Goal: Transaction & Acquisition: Purchase product/service

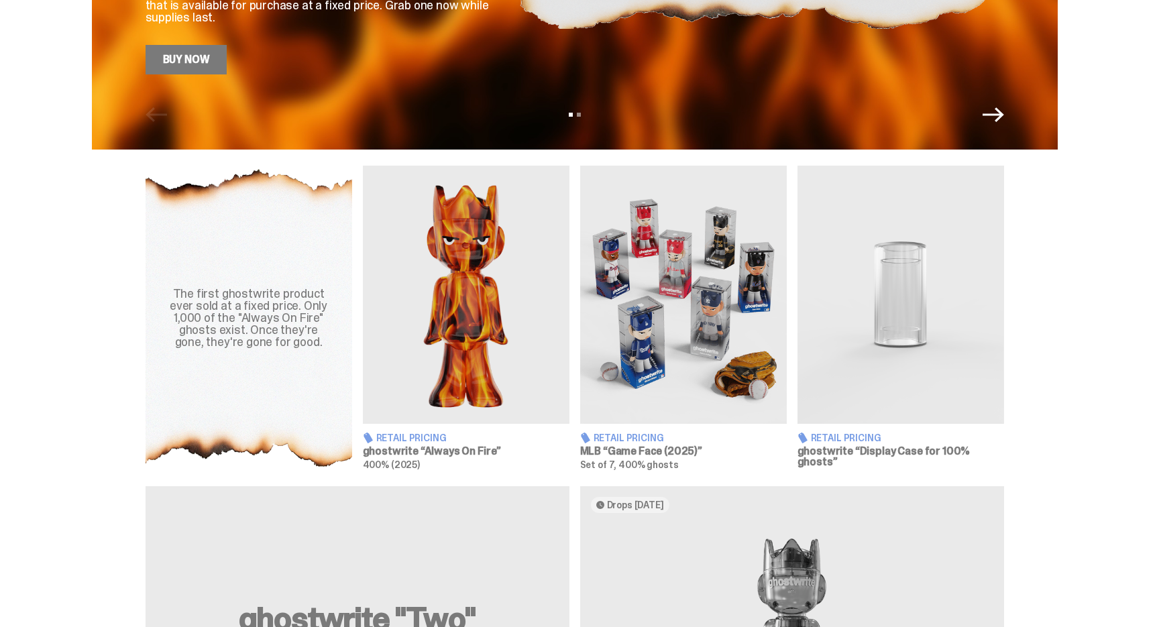
scroll to position [415, 0]
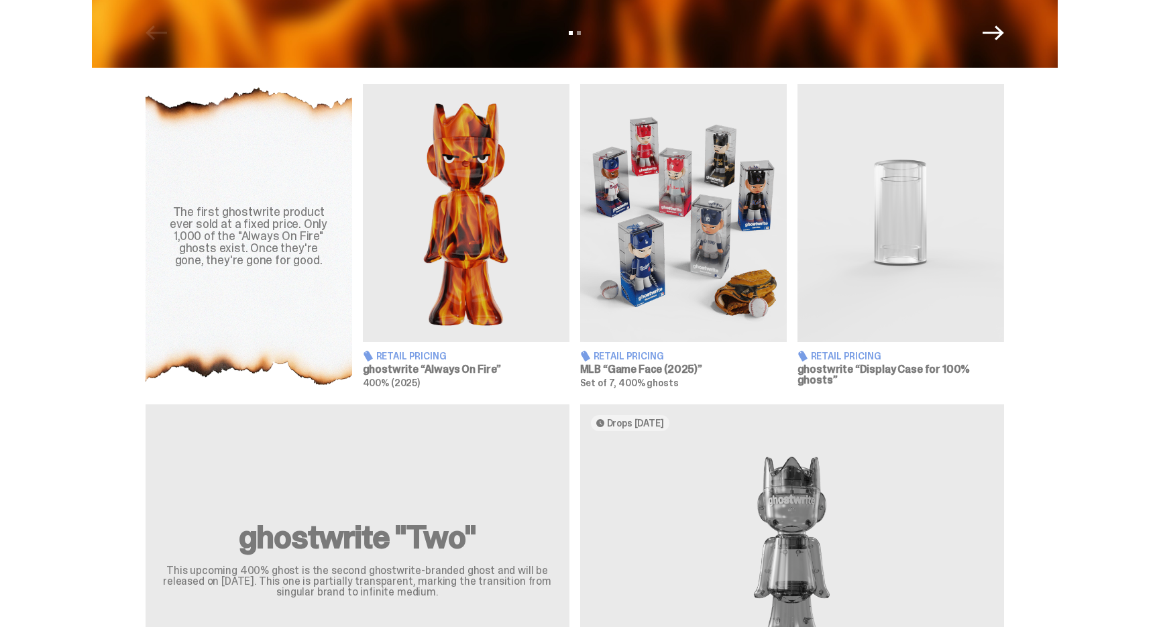
click at [696, 254] on img at bounding box center [683, 213] width 207 height 258
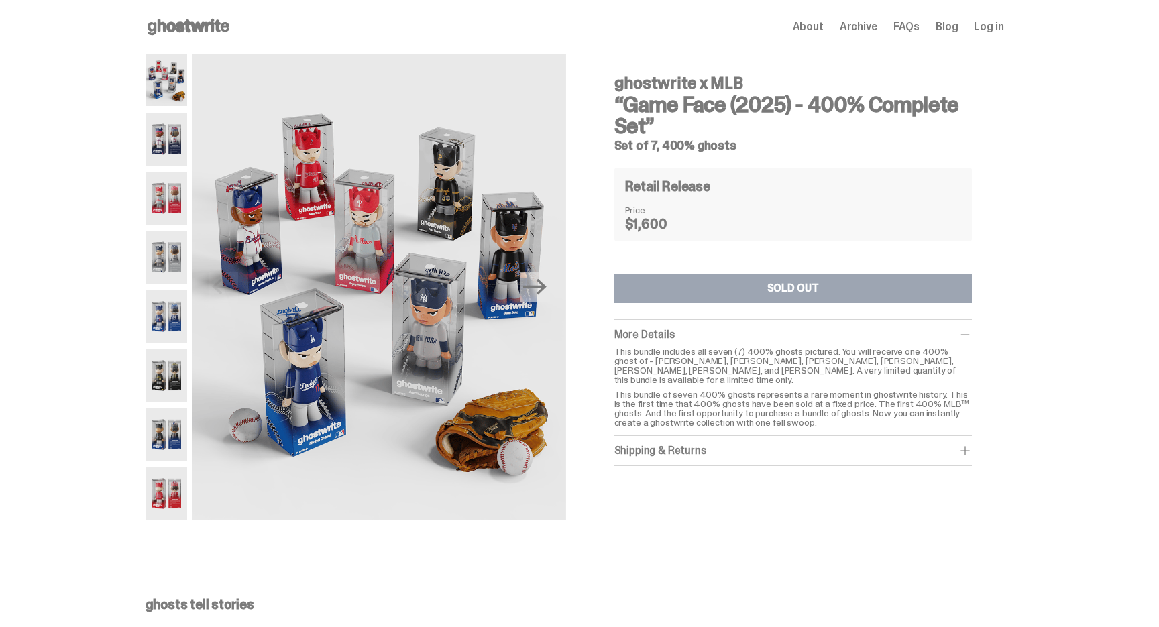
click at [138, 149] on div "ghostwrite x MLB “Game Face (2025) - 400% Complete Set” Set of 7, 400% ghosts P…" at bounding box center [574, 294] width 1149 height 480
click at [152, 193] on img at bounding box center [167, 198] width 42 height 52
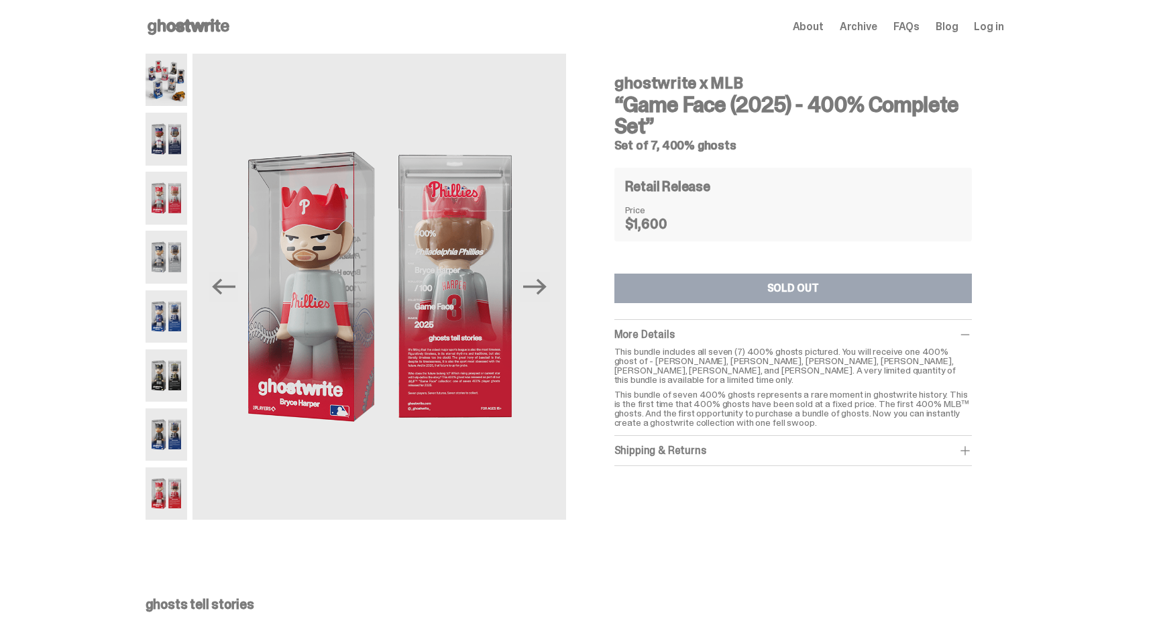
click at [160, 246] on img at bounding box center [167, 257] width 42 height 52
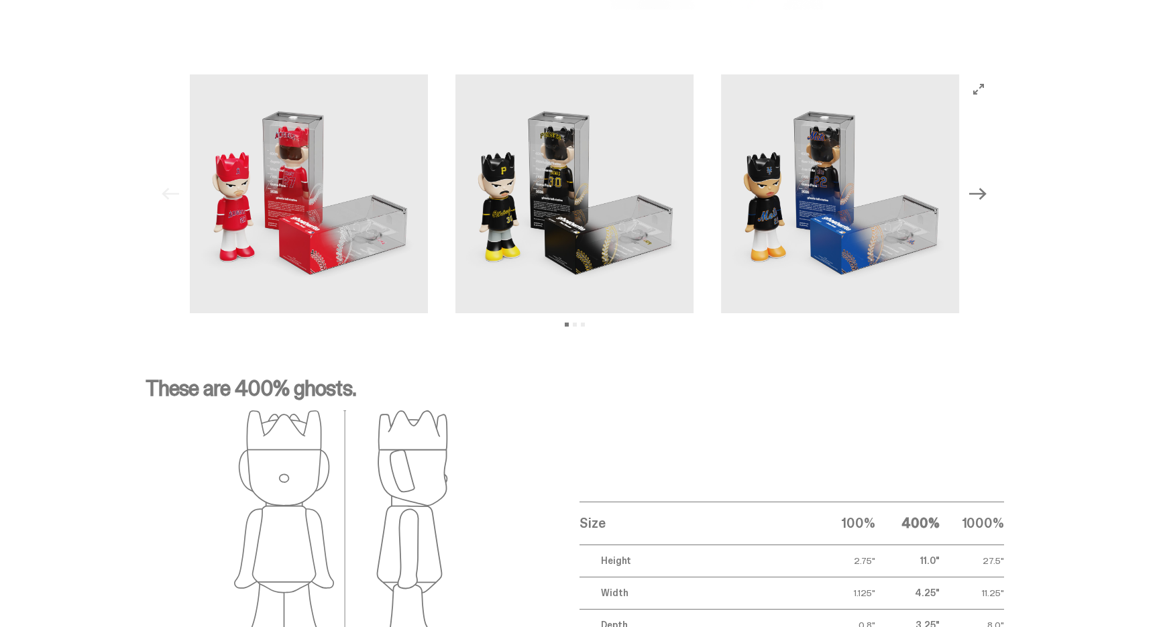
scroll to position [2073, 0]
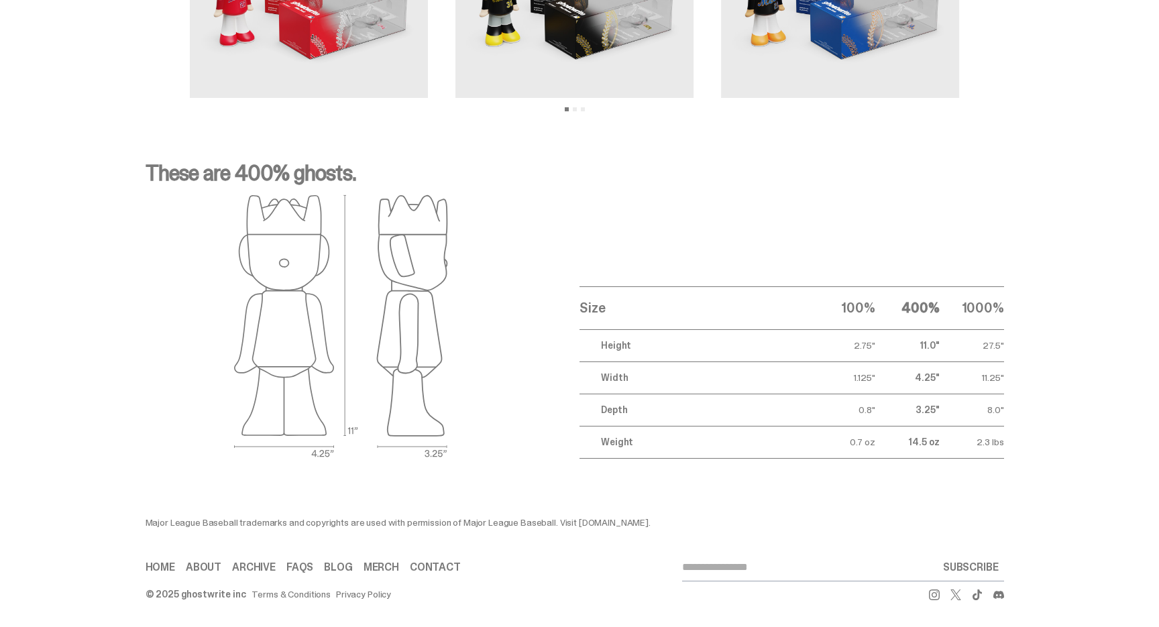
click at [931, 598] on div at bounding box center [861, 595] width 286 height 11
click at [935, 598] on use at bounding box center [934, 595] width 11 height 11
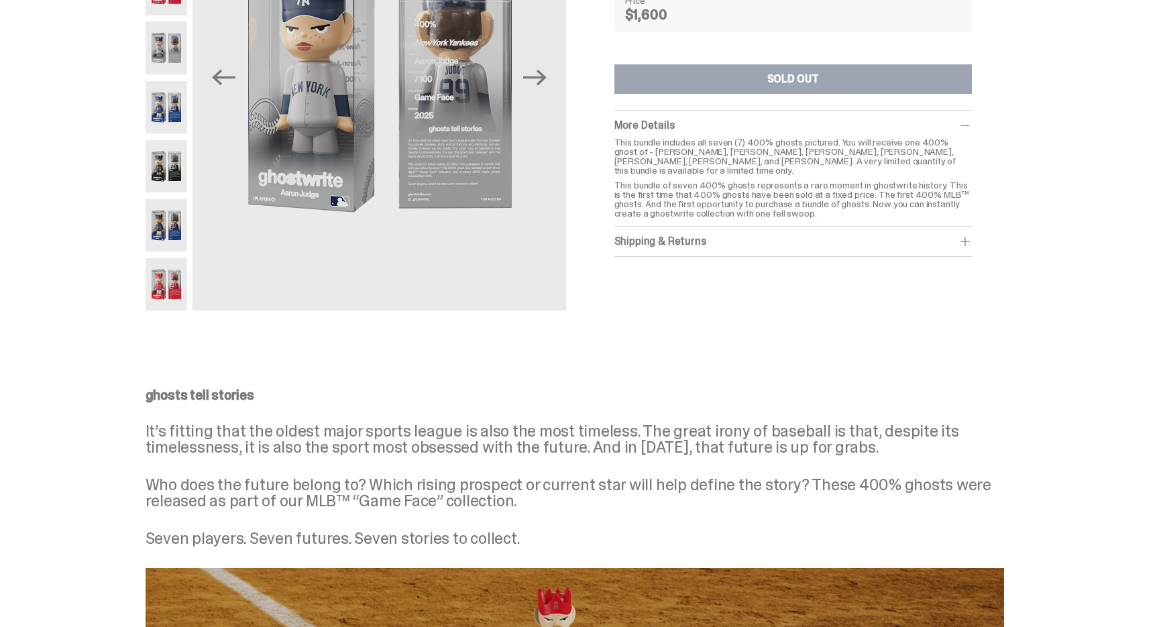
scroll to position [0, 0]
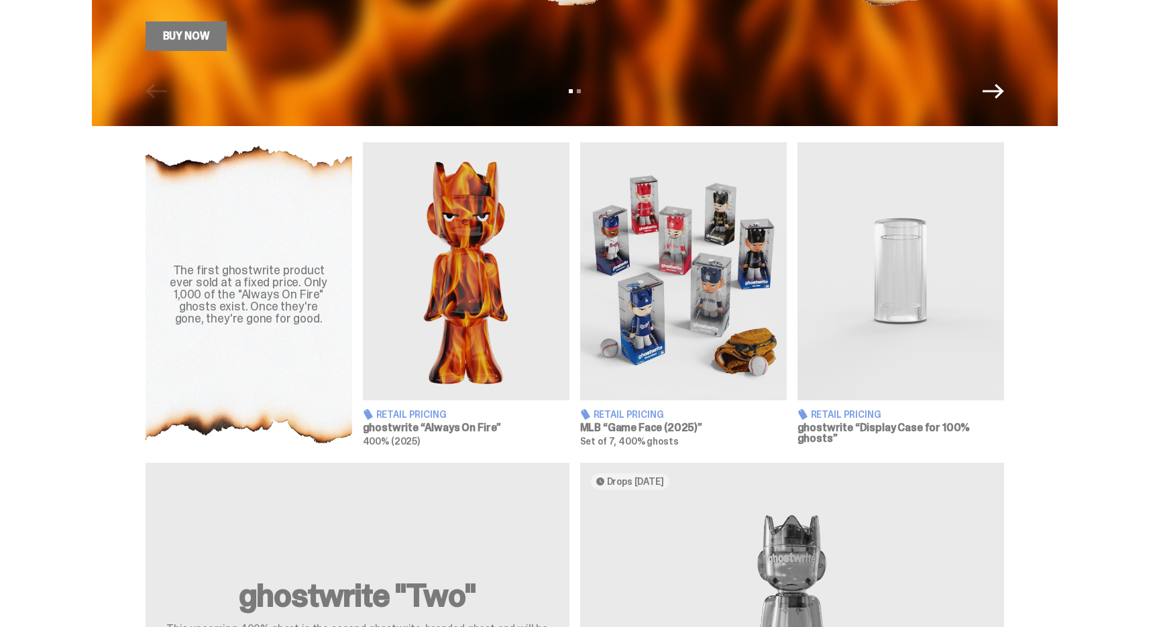
scroll to position [436, 0]
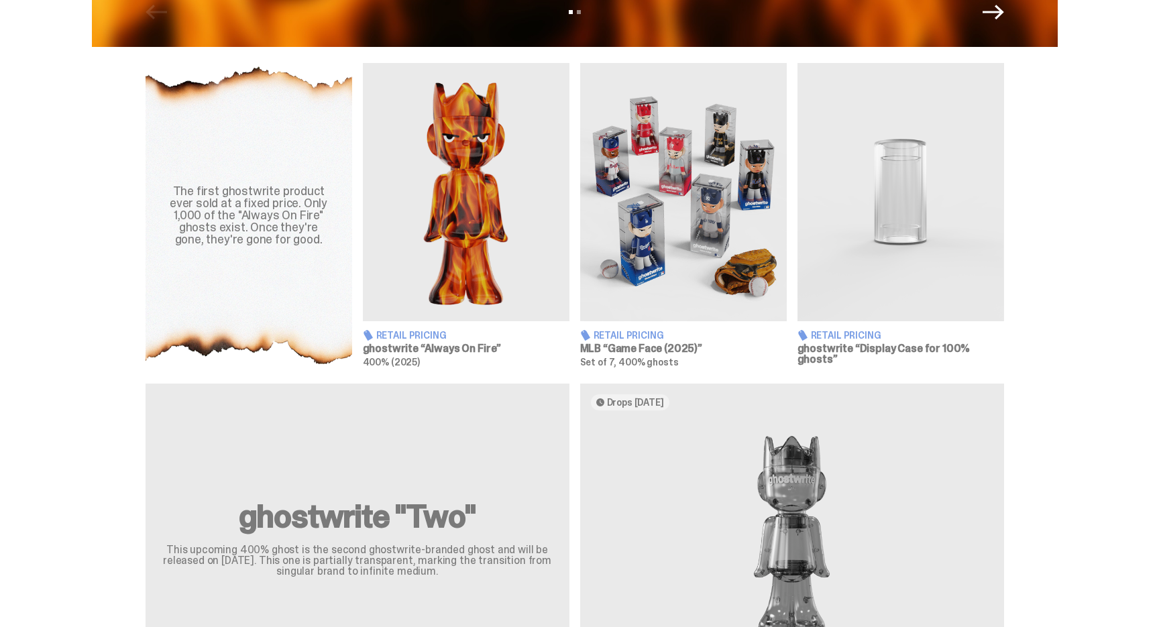
click at [661, 258] on img at bounding box center [683, 192] width 207 height 258
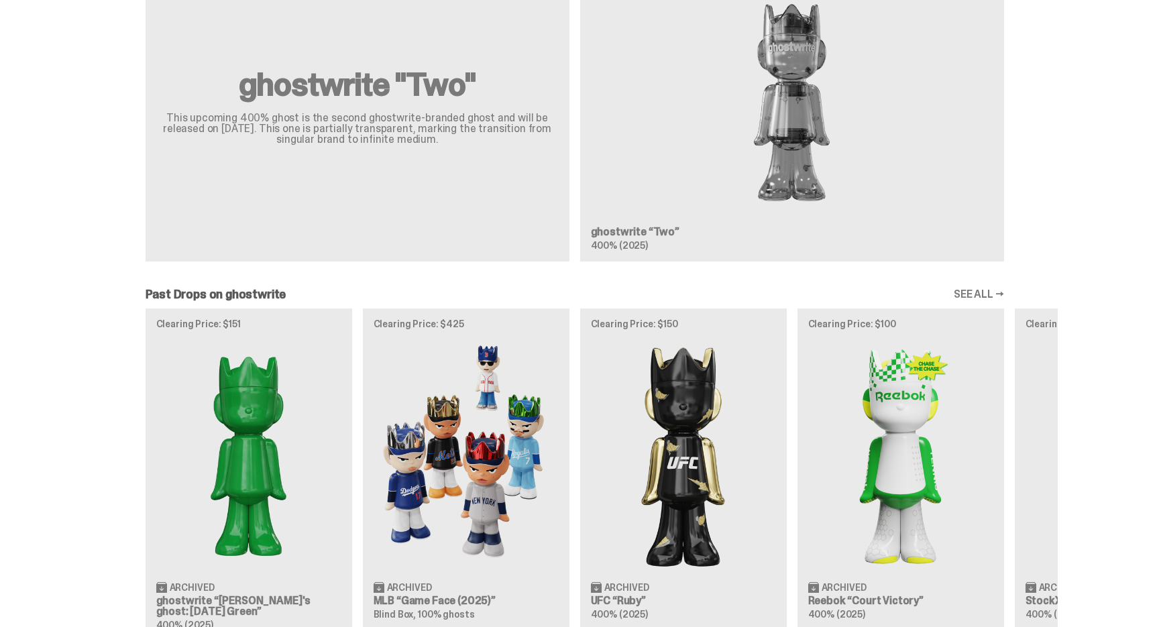
scroll to position [1035, 0]
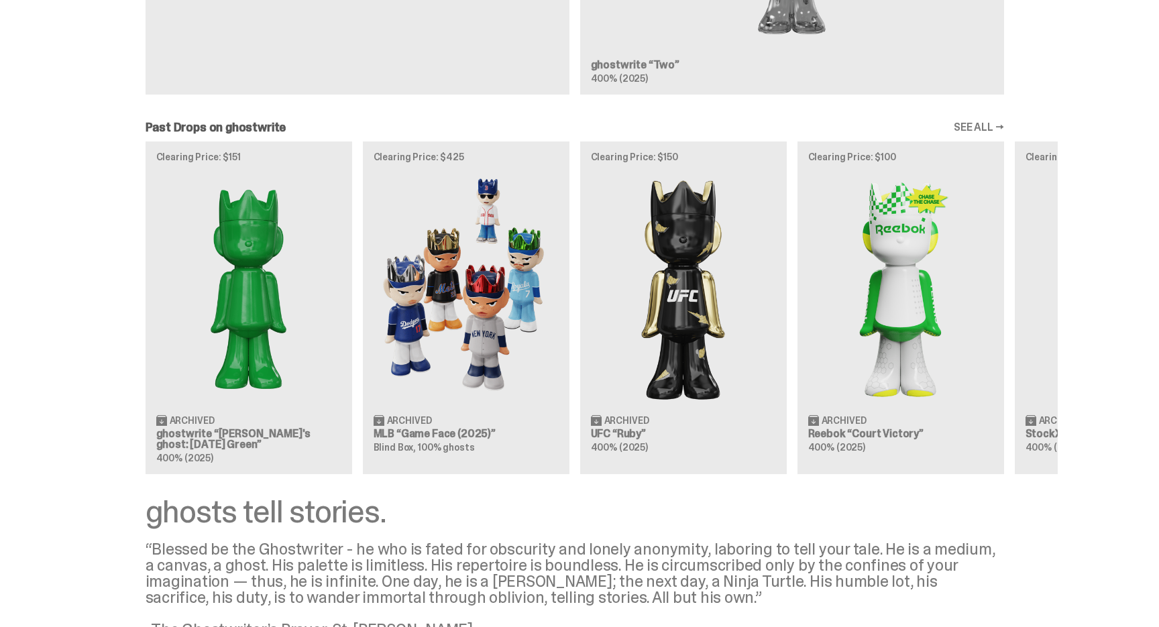
click at [456, 278] on div "Clearing Price: $151 Archived ghostwrite “[PERSON_NAME]'s ghost: [DATE] Green” …" at bounding box center [575, 308] width 966 height 333
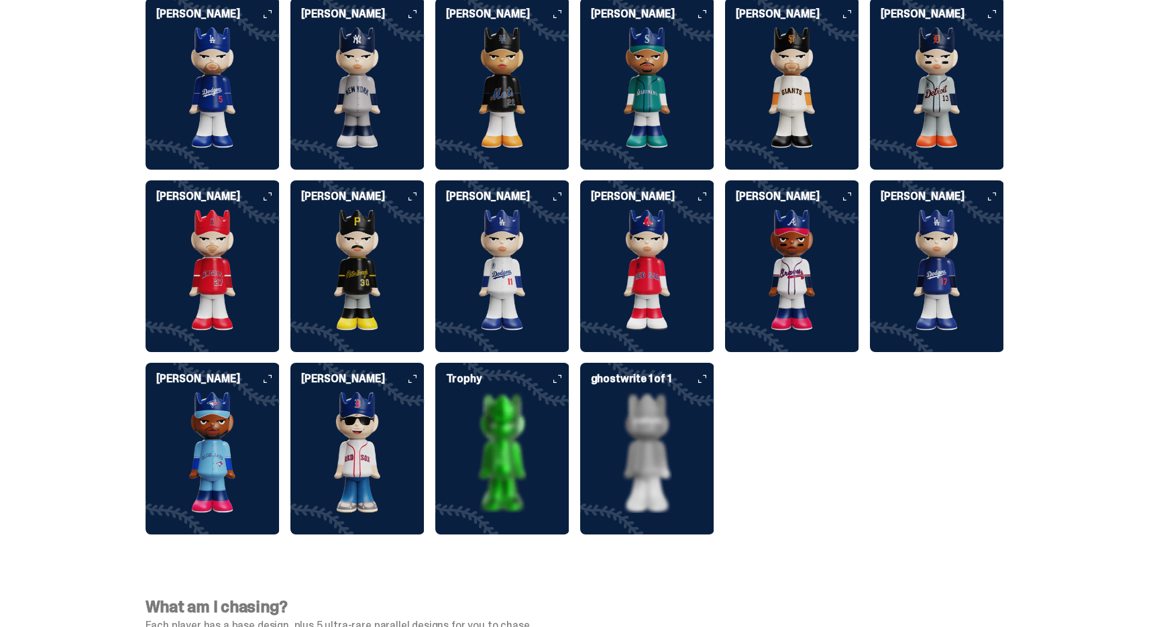
scroll to position [3560, 0]
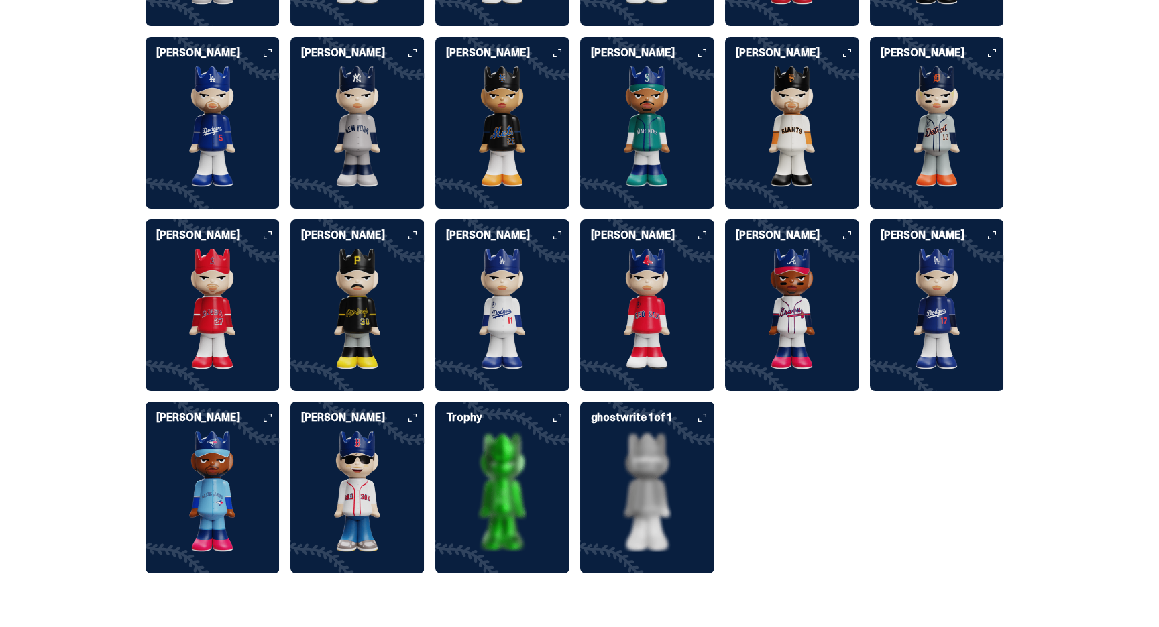
click at [670, 249] on img at bounding box center [647, 309] width 134 height 121
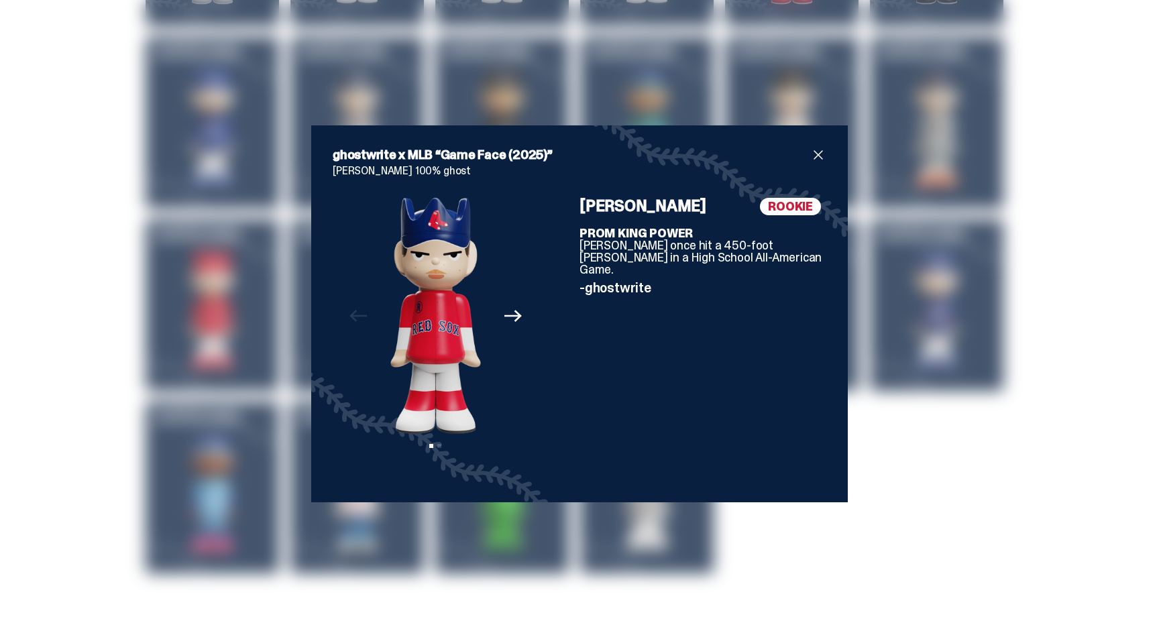
click at [622, 92] on div "ghostwrite x MLB “Game Face (2025)” [PERSON_NAME] 100% ghost Previous Next View…" at bounding box center [579, 313] width 1159 height 627
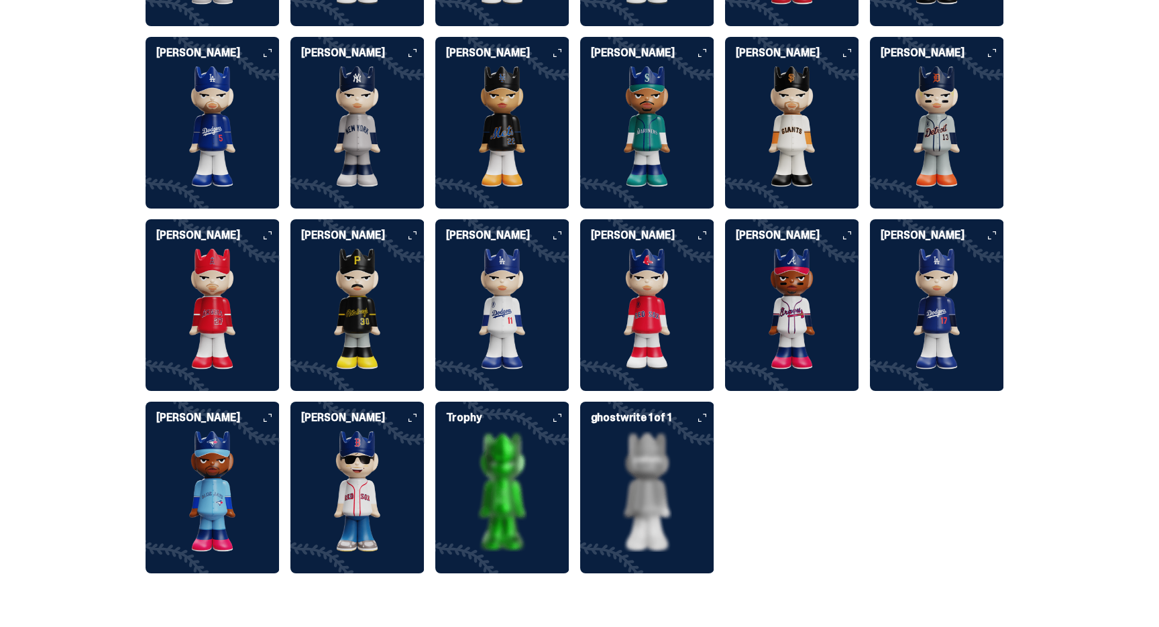
click at [562, 414] on icon at bounding box center [557, 418] width 8 height 8
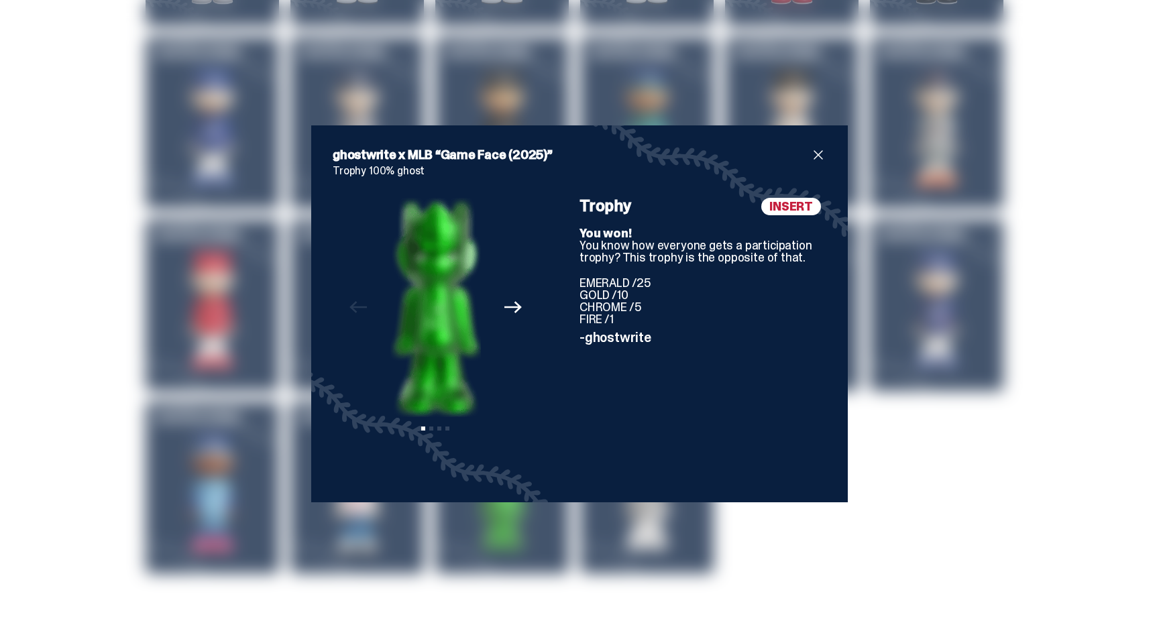
click at [512, 311] on icon "Next" at bounding box center [513, 307] width 17 height 17
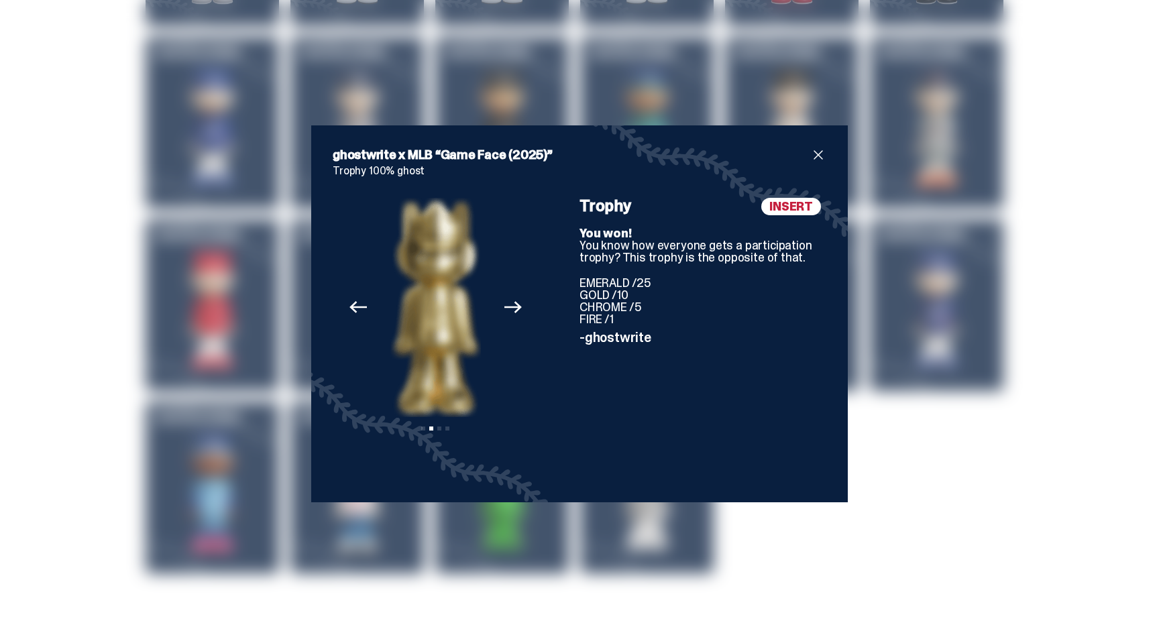
click at [511, 311] on icon "Next" at bounding box center [513, 307] width 17 height 17
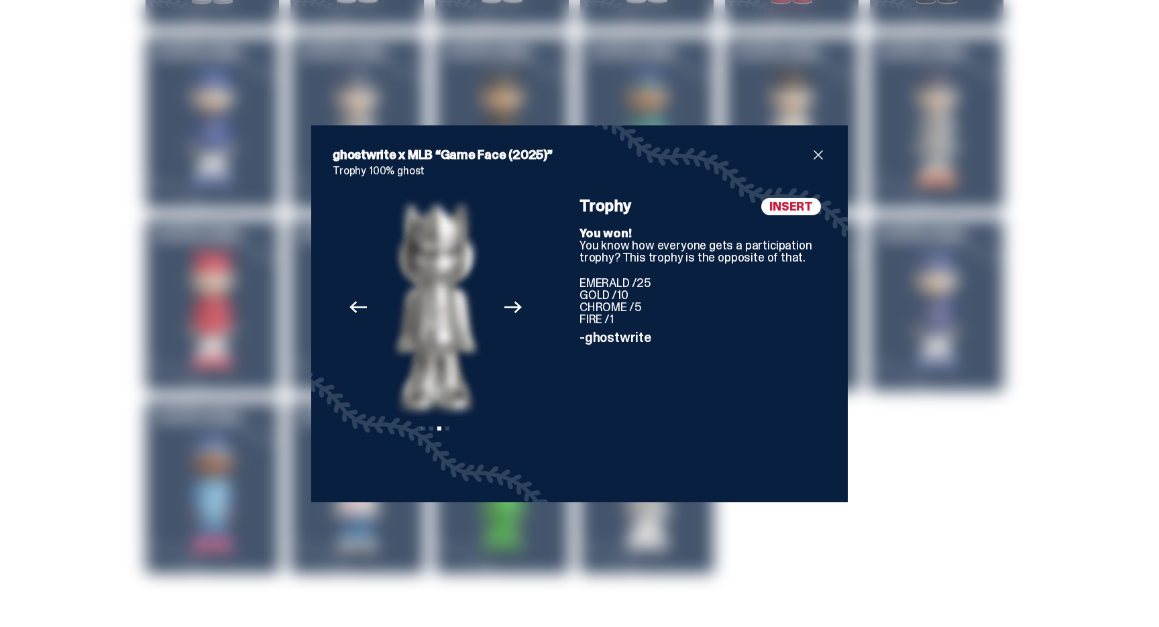
click at [511, 311] on icon "Next" at bounding box center [513, 307] width 17 height 17
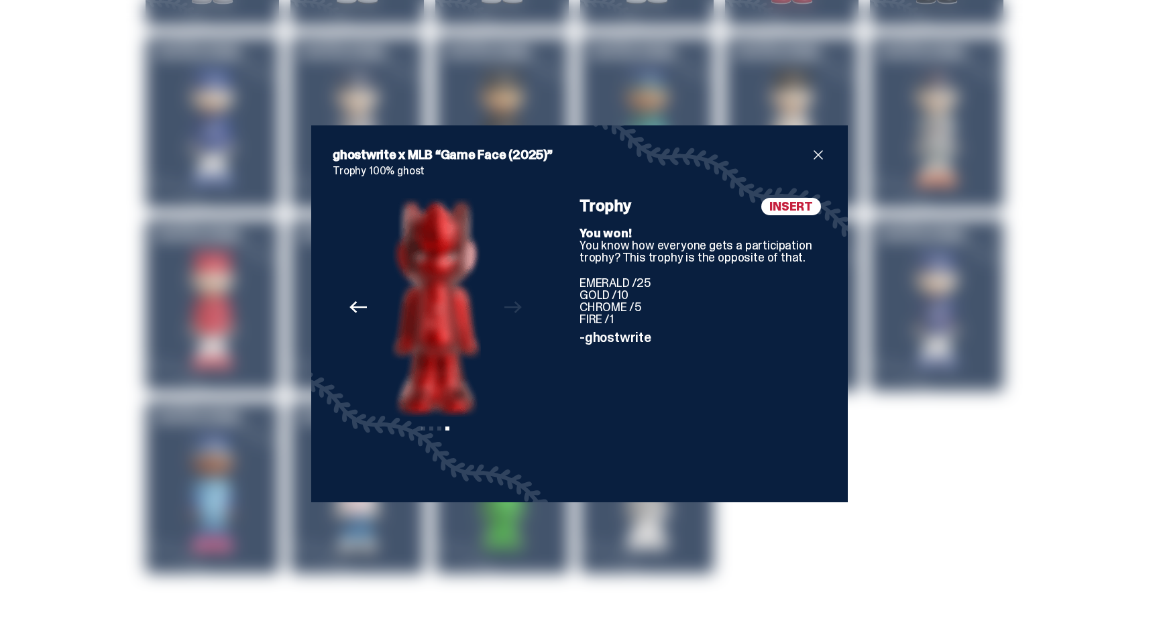
click at [511, 311] on div "Previous Next View slide 1 View slide 2 View slide 3 View slide 4" at bounding box center [436, 339] width 206 height 283
click at [352, 304] on icon "Previous" at bounding box center [358, 307] width 17 height 17
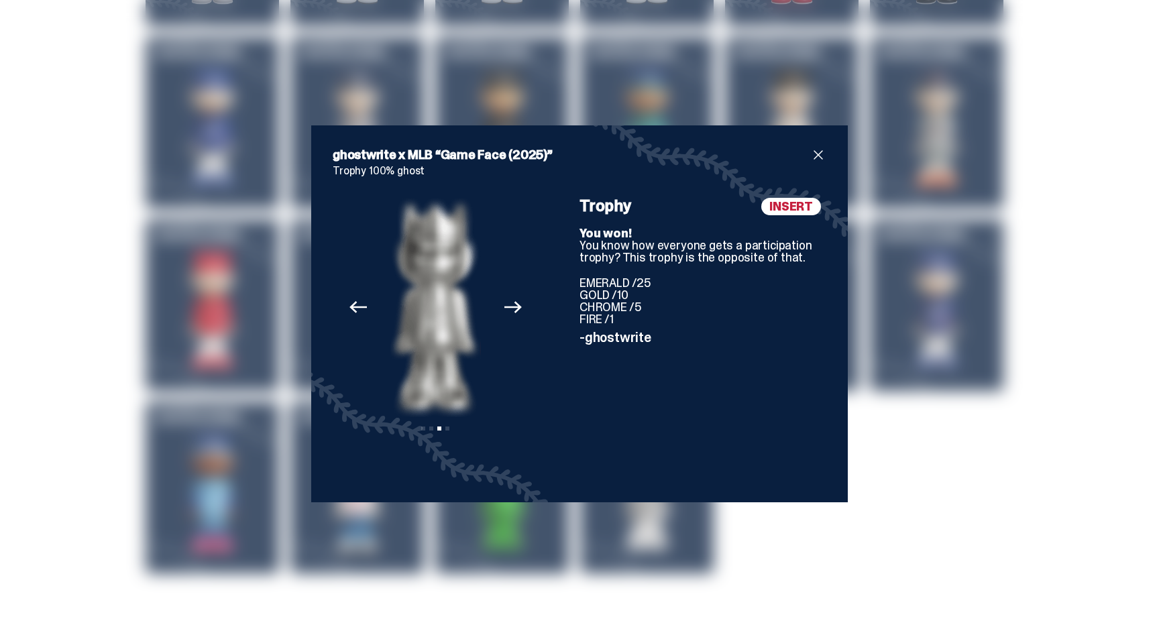
click at [352, 304] on icon "Previous" at bounding box center [358, 307] width 17 height 17
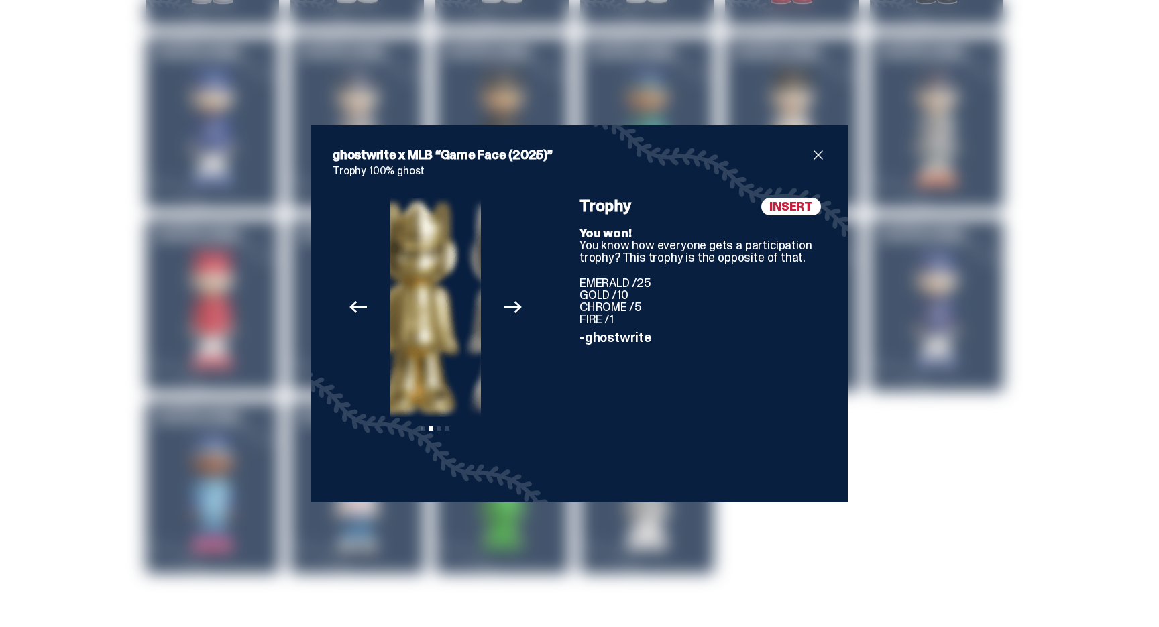
click at [352, 304] on icon "Previous" at bounding box center [358, 307] width 17 height 17
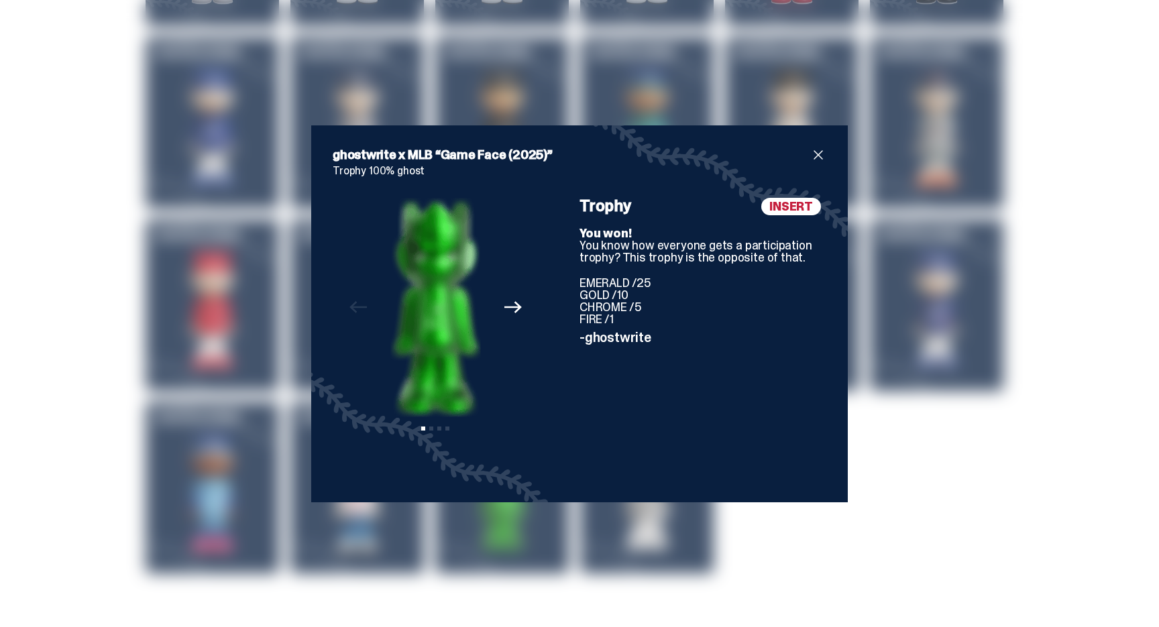
click at [268, 341] on div "ghostwrite x MLB “Game Face (2025)” Trophy 100% ghost Previous Next View slide …" at bounding box center [579, 313] width 1159 height 627
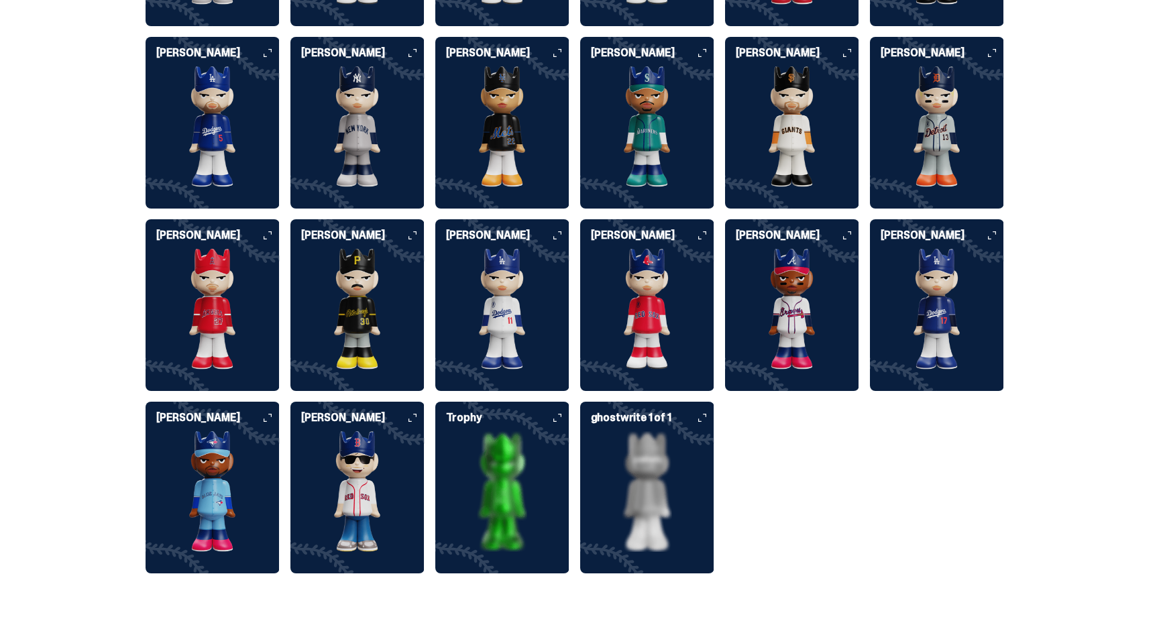
click at [700, 413] on h6 "ghostwrite 1 of 1" at bounding box center [652, 418] width 123 height 11
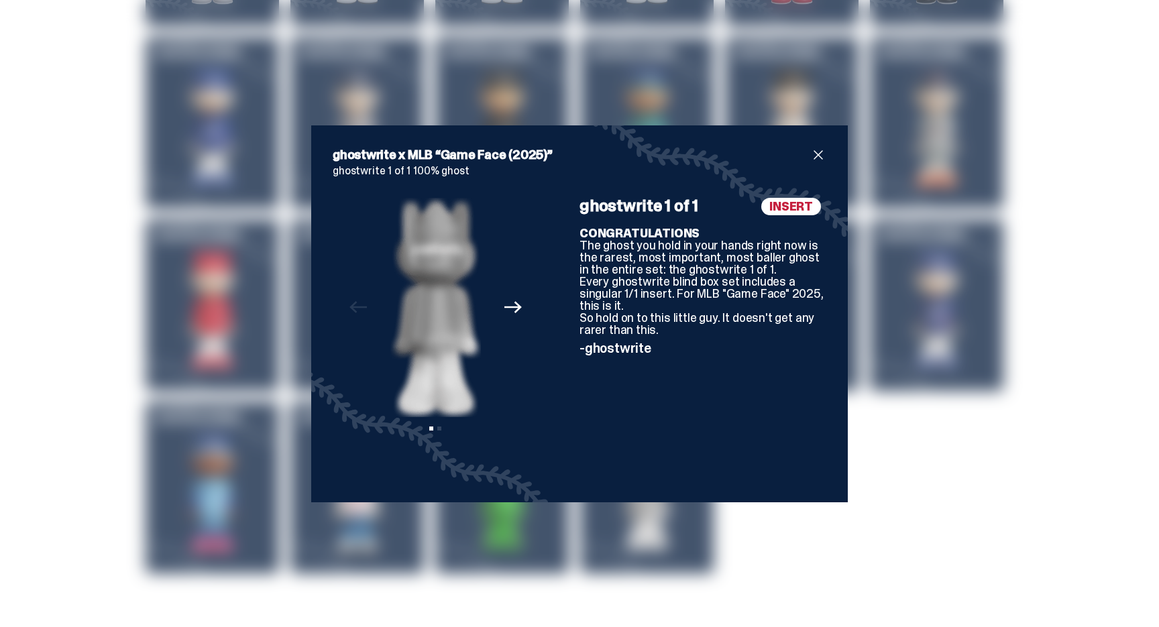
click at [817, 161] on span "close" at bounding box center [818, 155] width 16 height 16
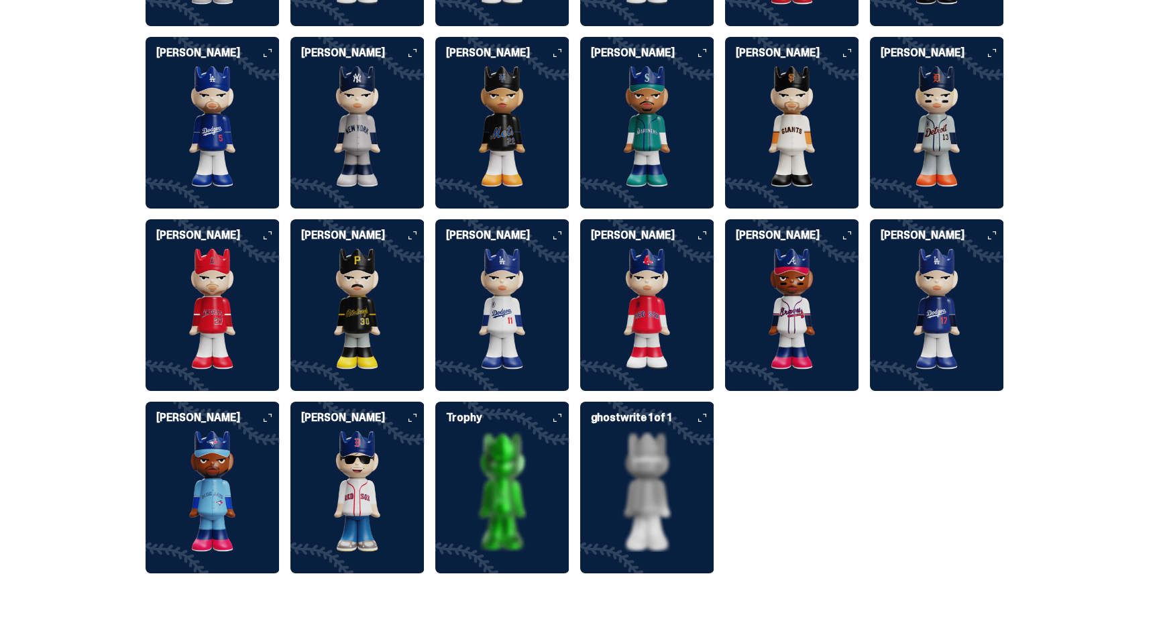
click at [559, 402] on div "Trophy" at bounding box center [502, 488] width 134 height 172
click at [558, 414] on icon at bounding box center [557, 418] width 8 height 8
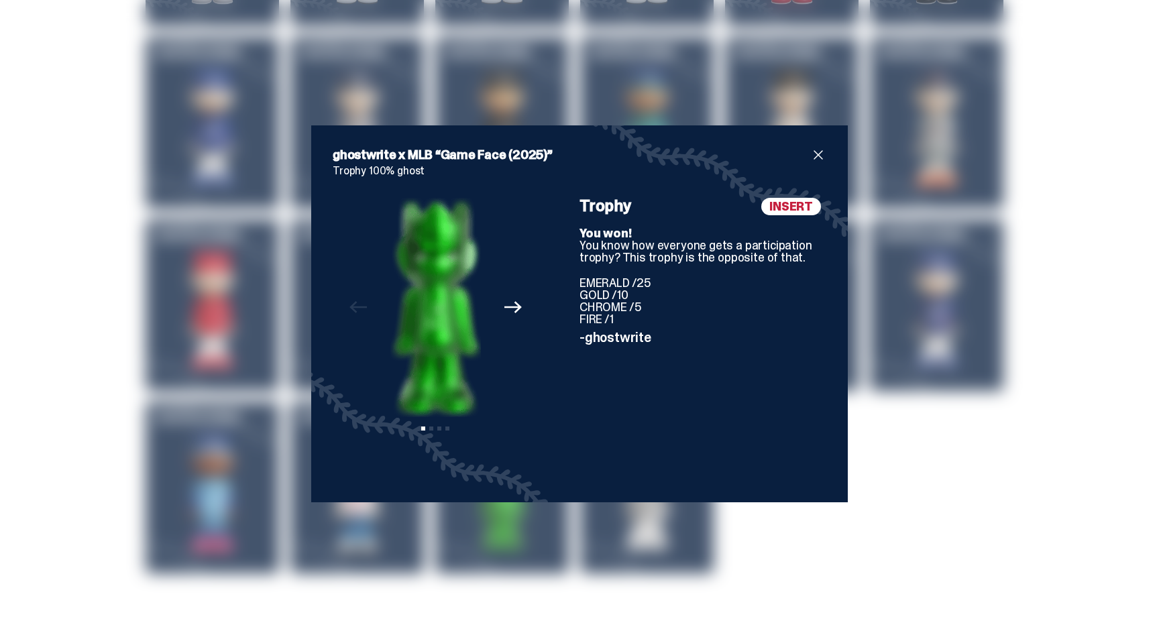
click at [248, 343] on div "ghostwrite x MLB “Game Face (2025)” Trophy 100% ghost Previous Next View slide …" at bounding box center [579, 313] width 1159 height 627
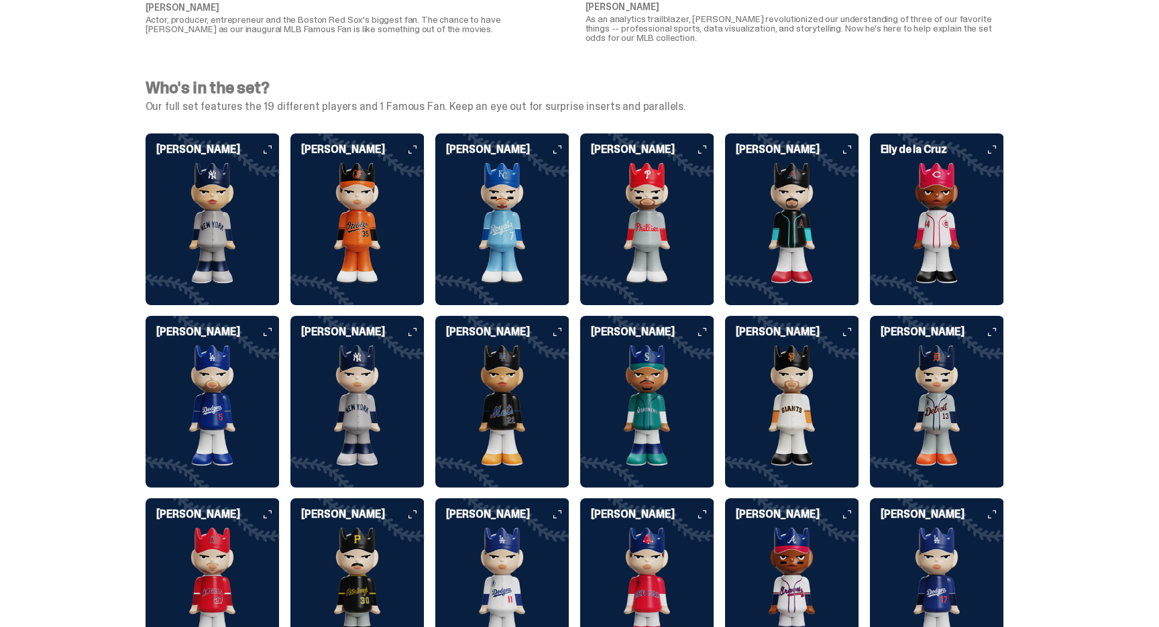
scroll to position [3227, 0]
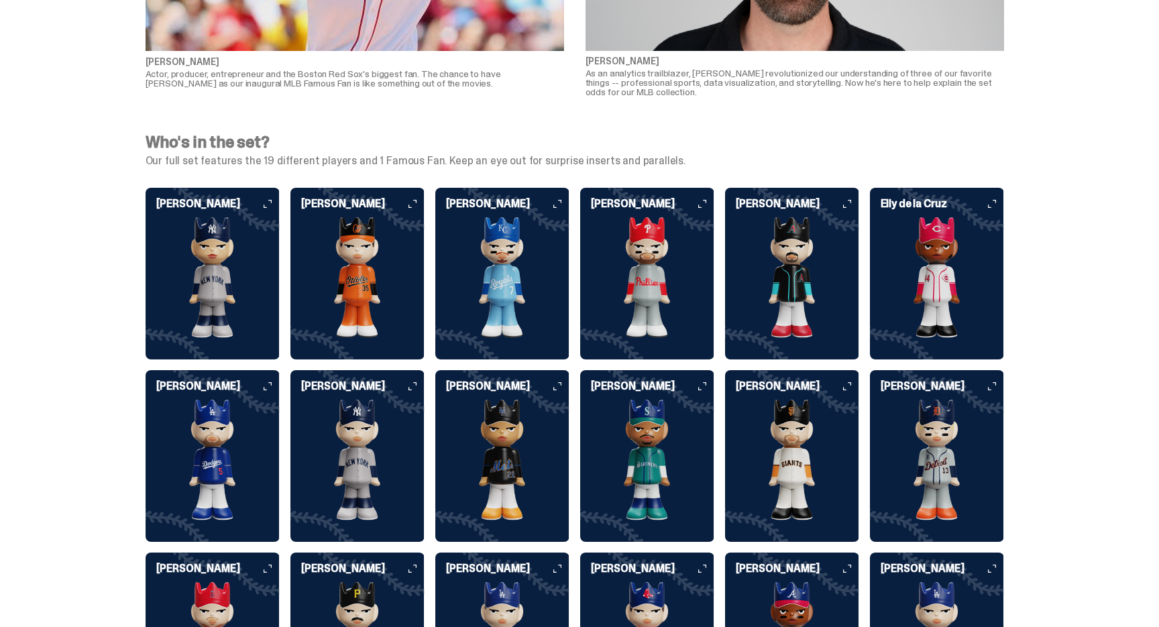
click at [414, 200] on icon at bounding box center [413, 204] width 8 height 8
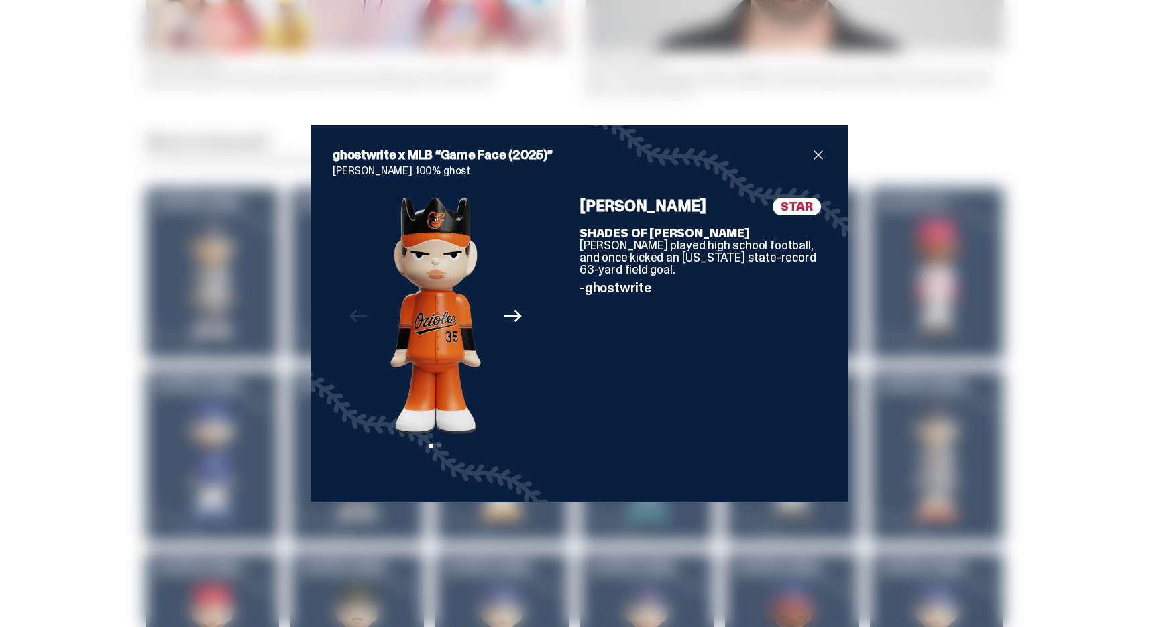
click at [280, 242] on div "ghostwrite x MLB “Game Face (2025)” [PERSON_NAME] 100% ghost Previous Next View…" at bounding box center [579, 313] width 1159 height 627
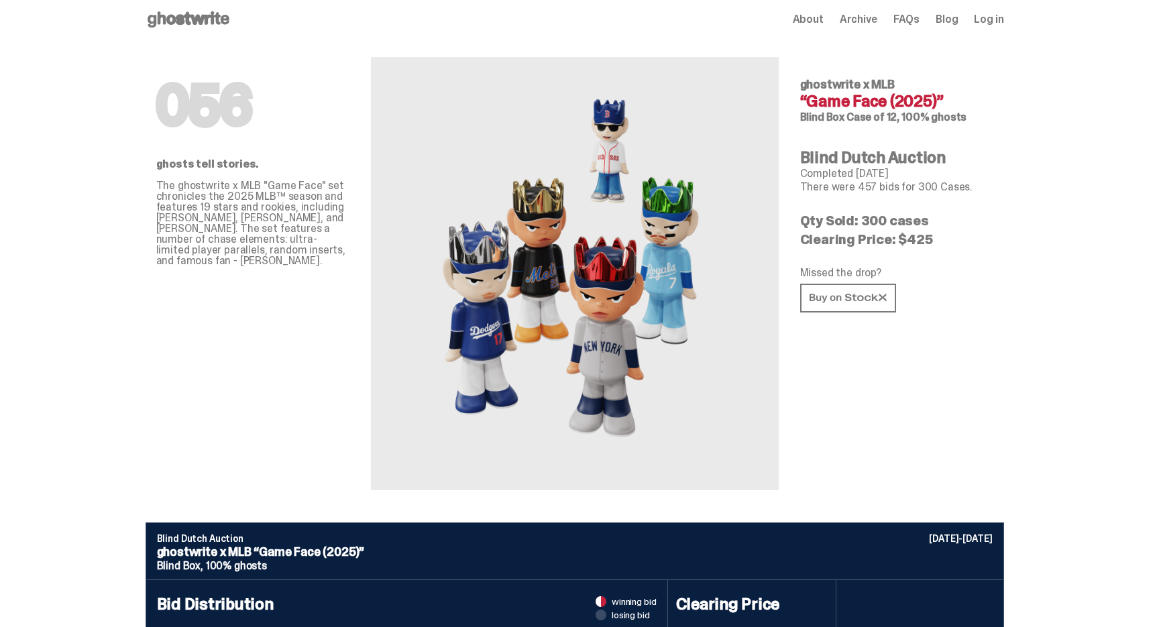
scroll to position [0, 0]
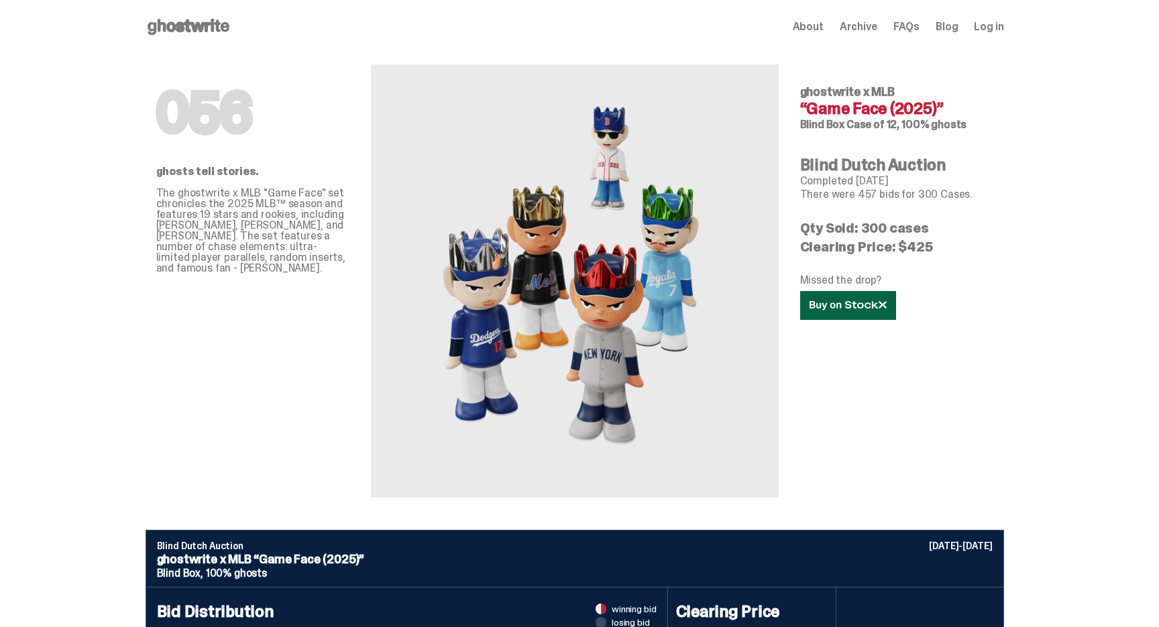
click at [806, 314] on link at bounding box center [848, 305] width 96 height 29
click at [189, 29] on use at bounding box center [189, 27] width 82 height 16
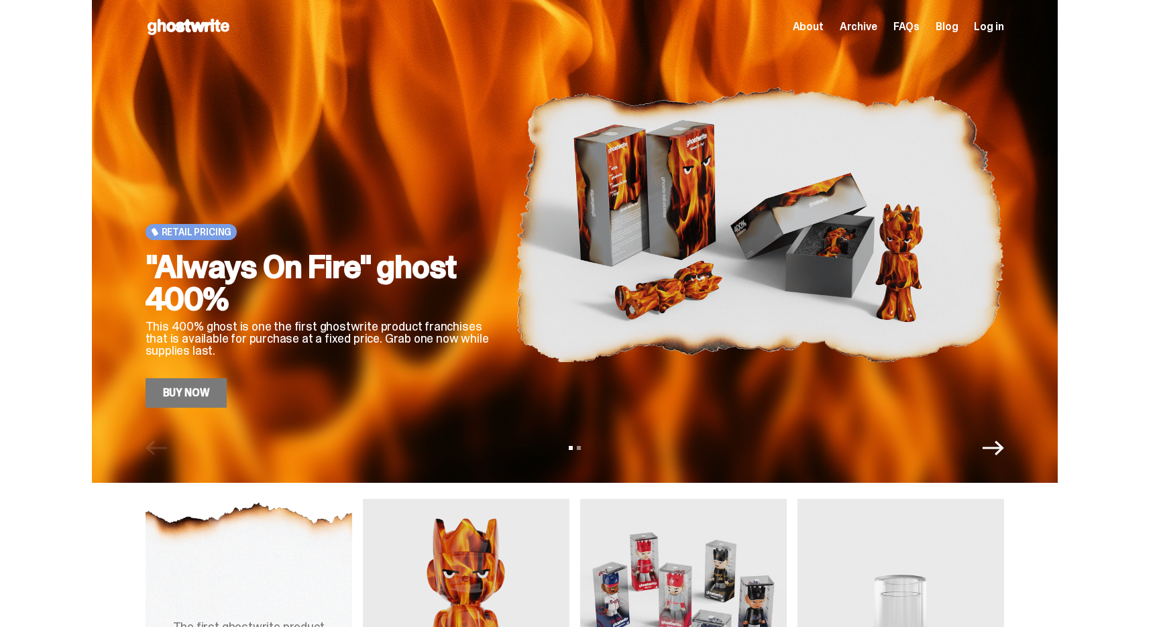
click at [753, 558] on img at bounding box center [683, 628] width 207 height 258
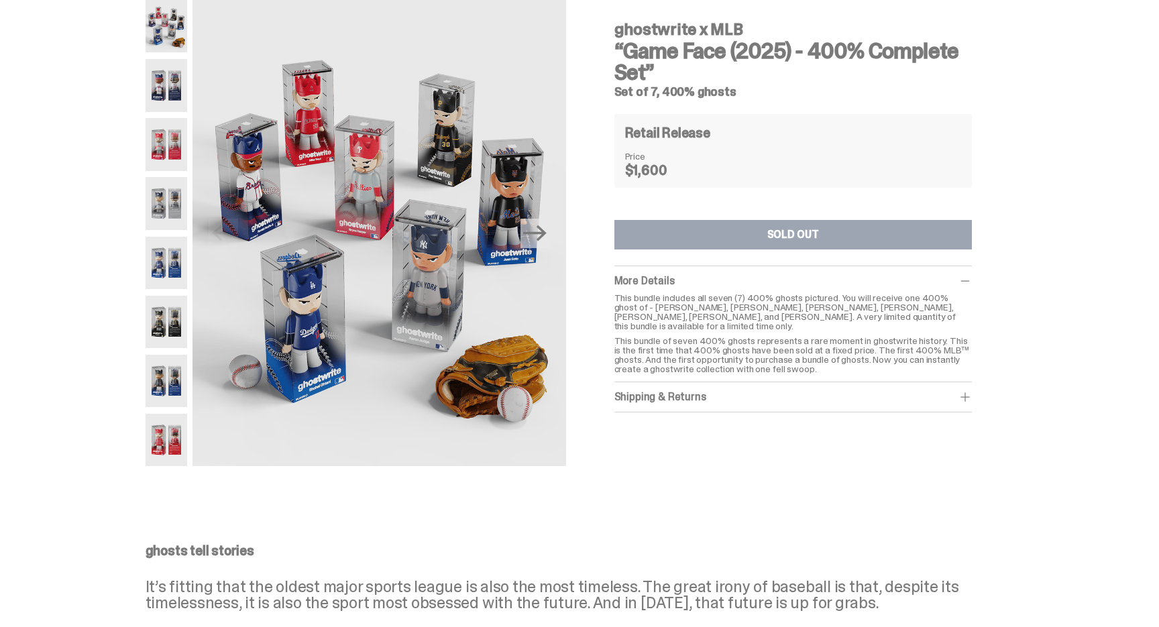
scroll to position [52, 0]
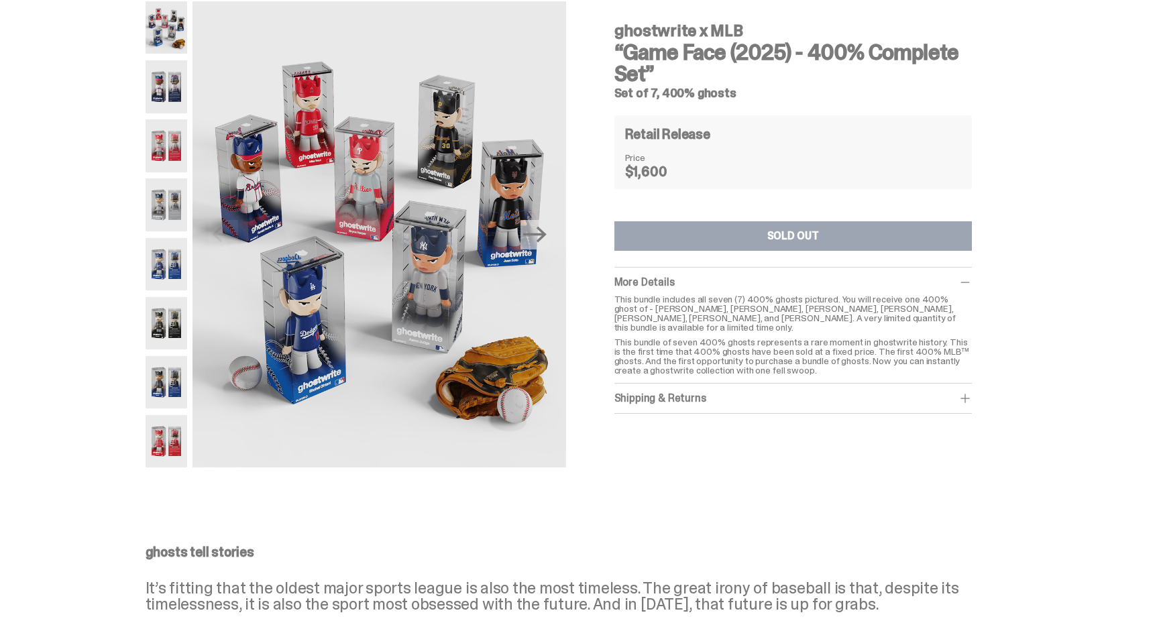
click at [757, 400] on div "Shipping & Returns $75 shipping fee per item. 1-2 Weeks Shipping. No returns. F…" at bounding box center [794, 399] width 358 height 30
click at [757, 396] on div "Shipping & Returns $75 shipping fee per item. 1-2 Weeks Shipping. No returns. F…" at bounding box center [794, 399] width 358 height 30
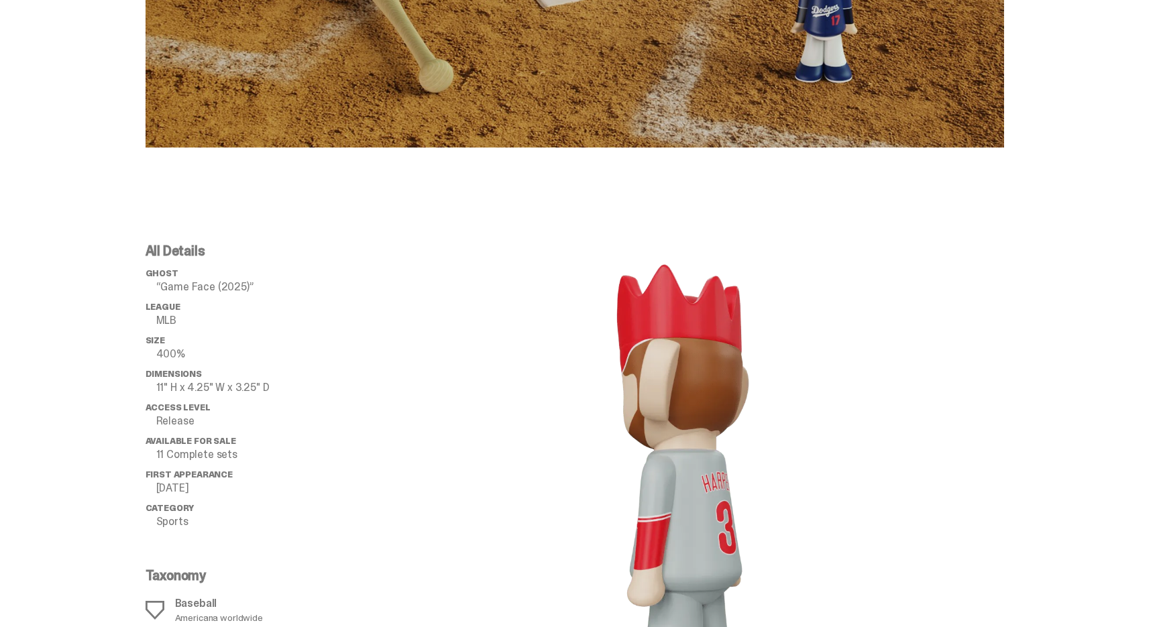
scroll to position [0, 0]
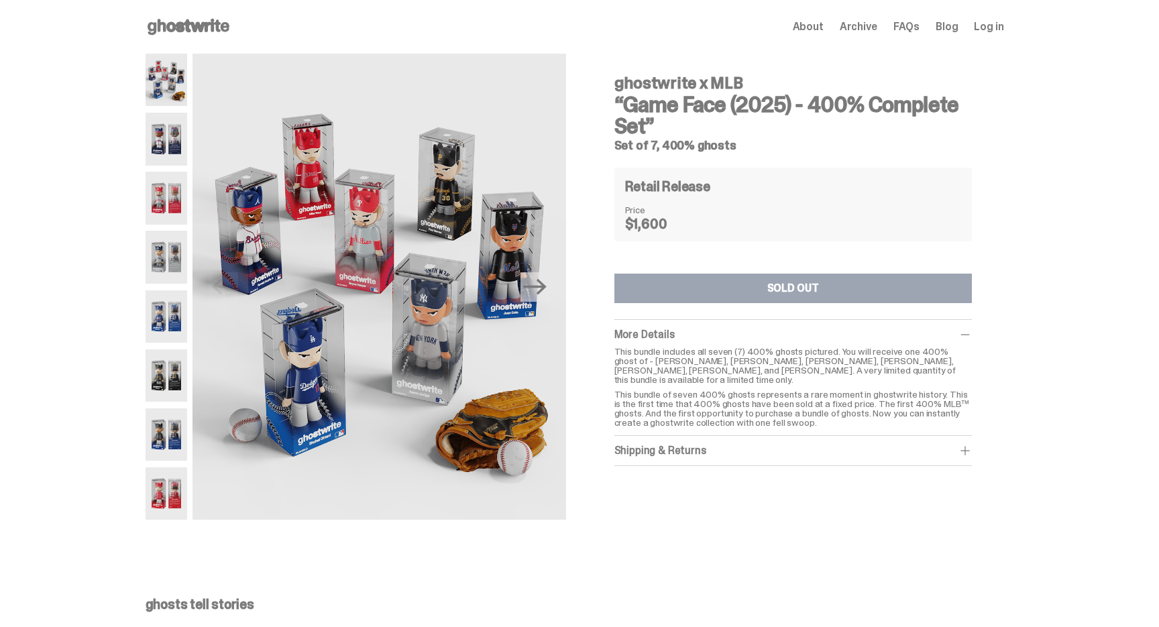
click at [175, 18] on icon at bounding box center [189, 26] width 86 height 21
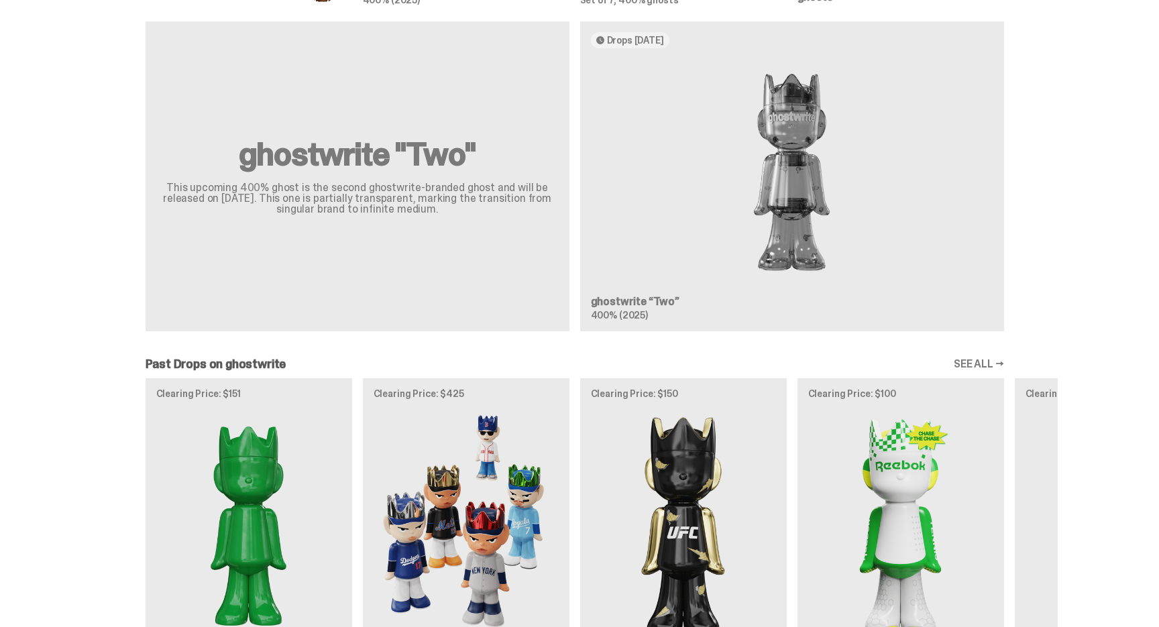
scroll to position [1117, 0]
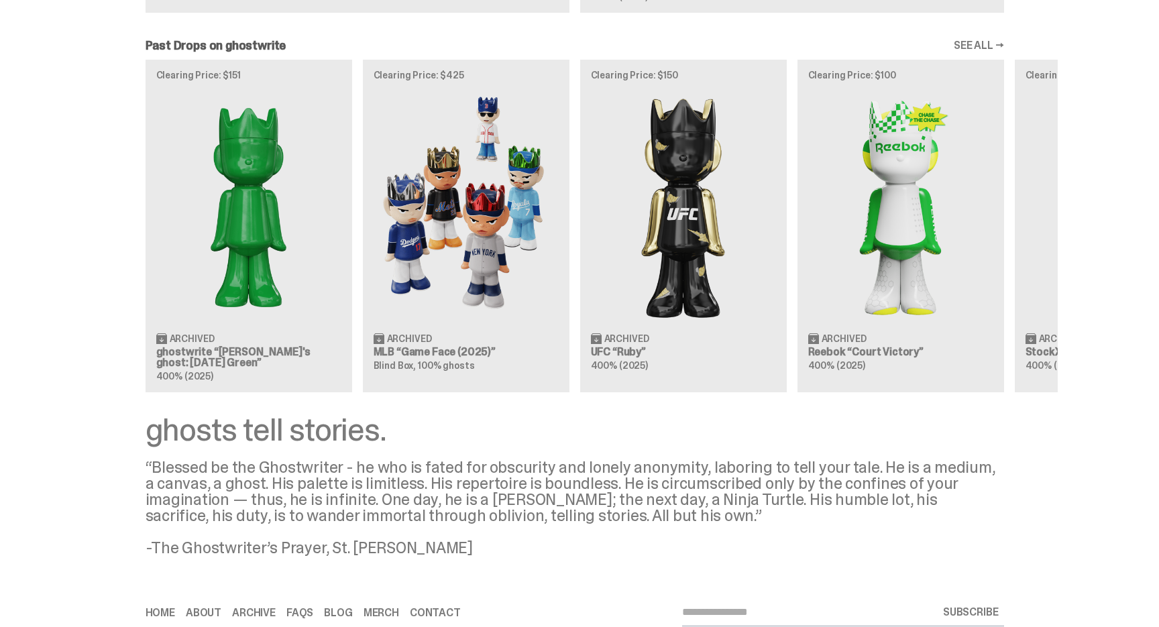
click at [427, 286] on div "Clearing Price: $151 Archived ghostwrite “[PERSON_NAME]'s ghost: [DATE] Green” …" at bounding box center [575, 226] width 966 height 333
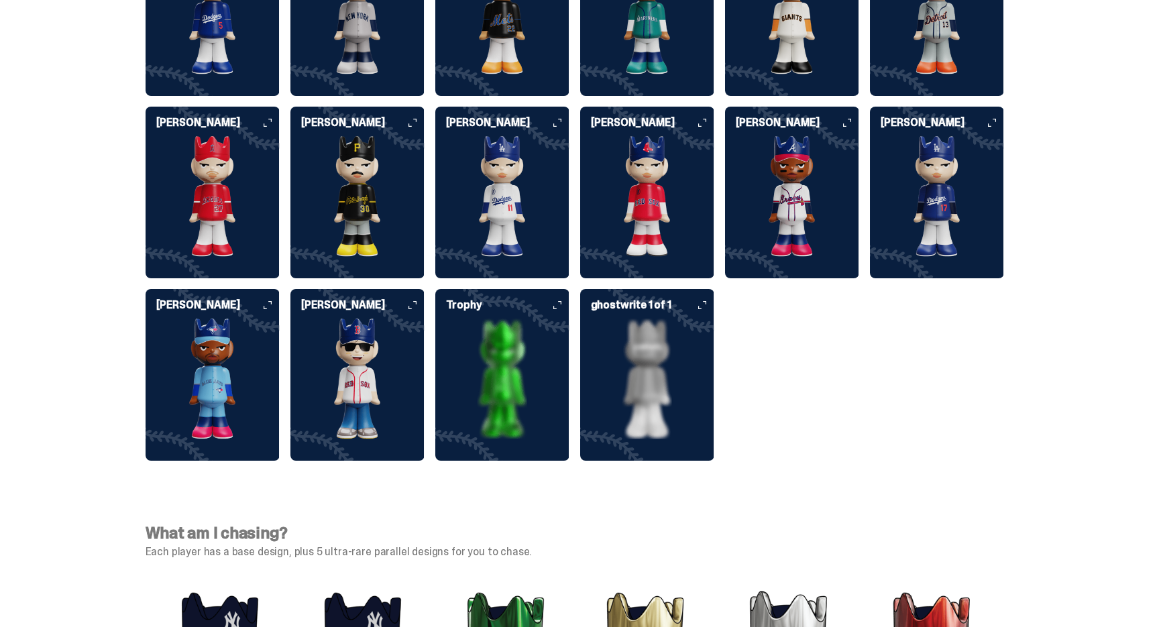
scroll to position [3671, 0]
